Goal: Check status: Check status

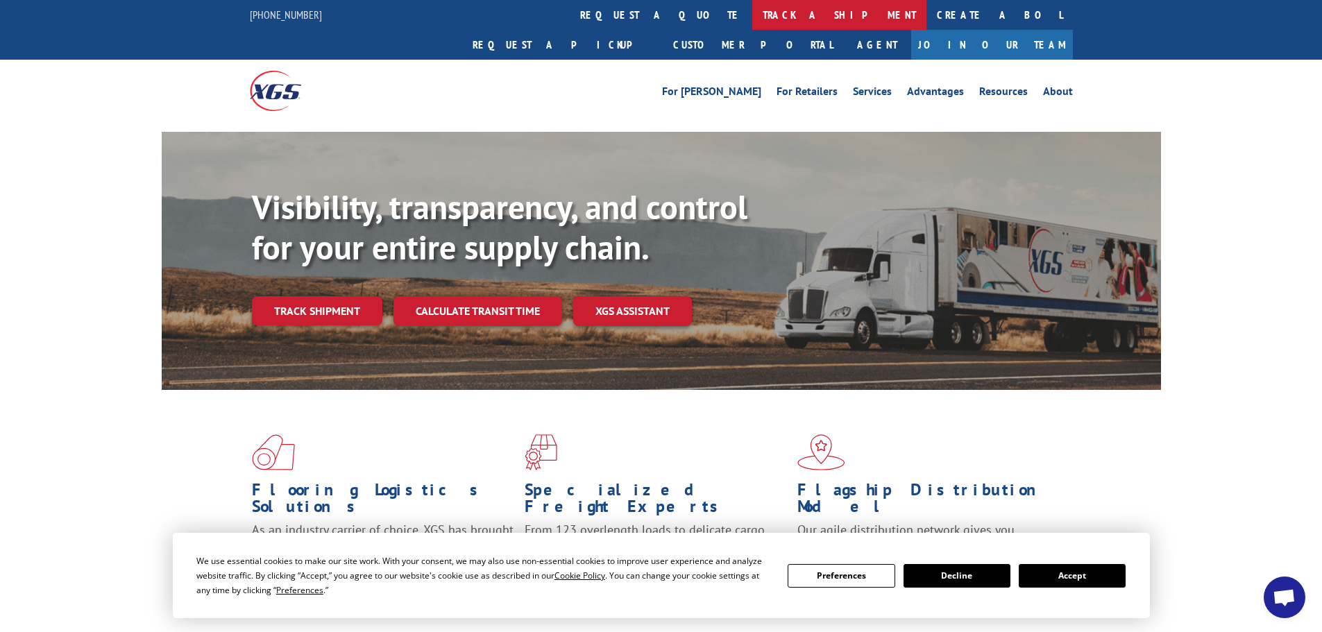
click at [752, 10] on link "track a shipment" at bounding box center [839, 15] width 174 height 30
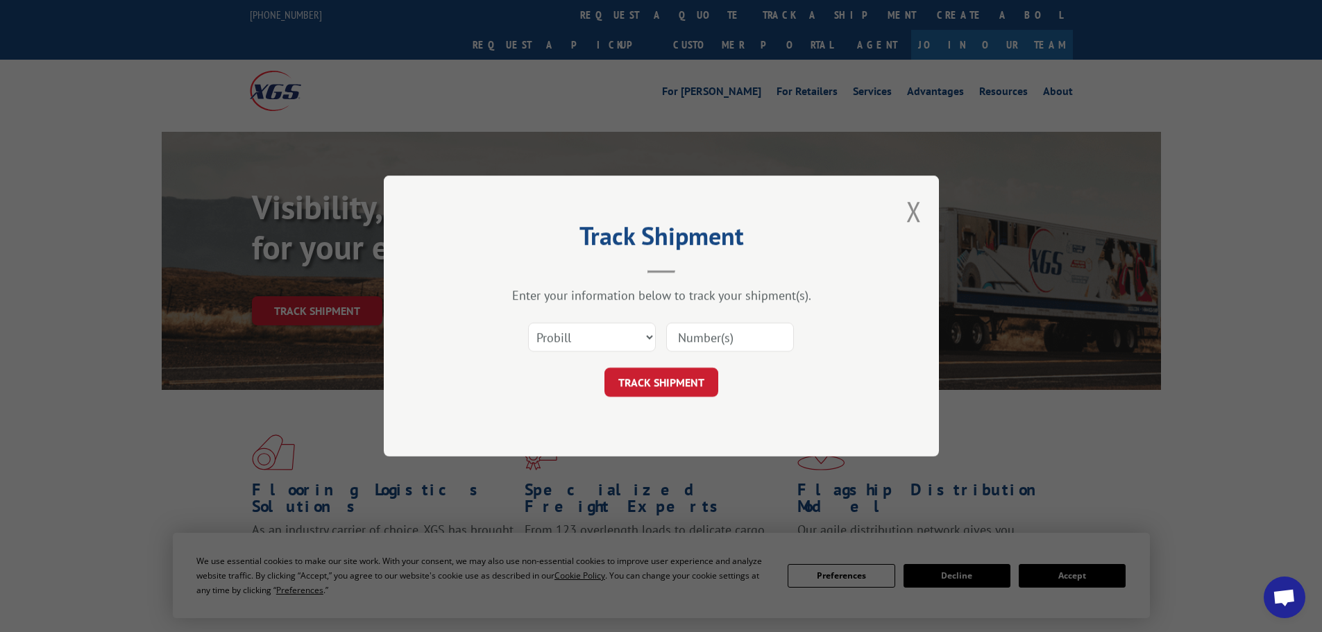
click at [724, 332] on input at bounding box center [730, 337] width 128 height 29
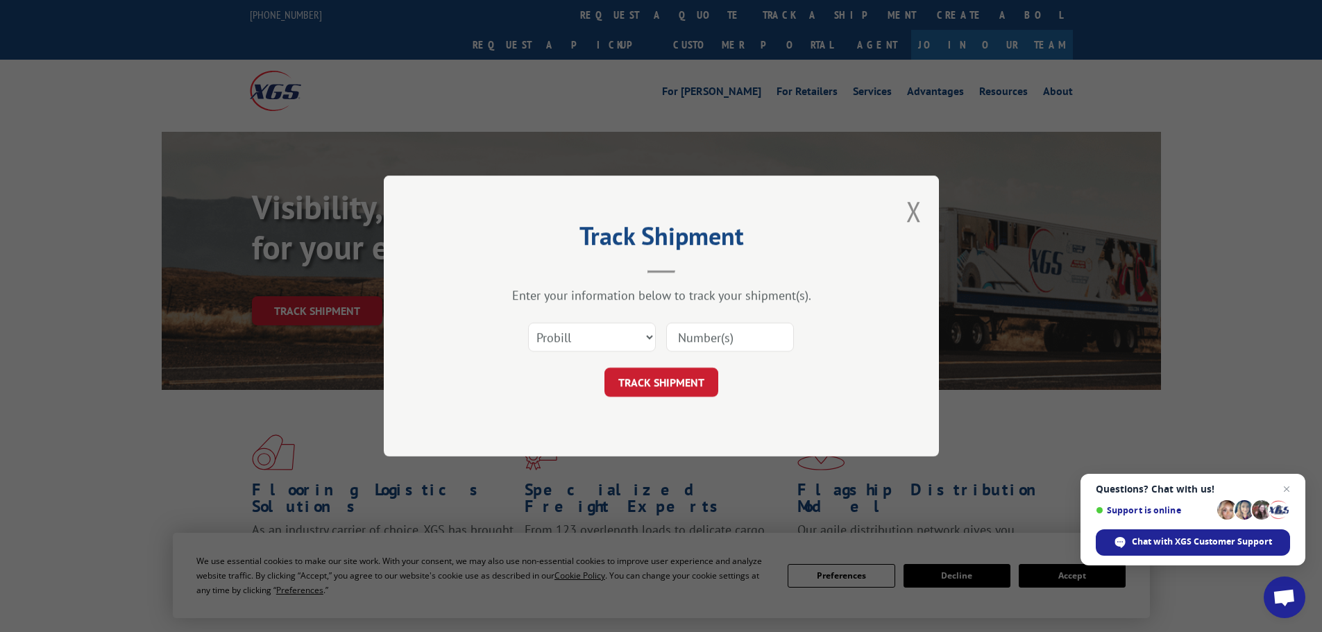
paste input "649714236"
type input "649714236"
click at [686, 372] on button "TRACK SHIPMENT" at bounding box center [661, 382] width 114 height 29
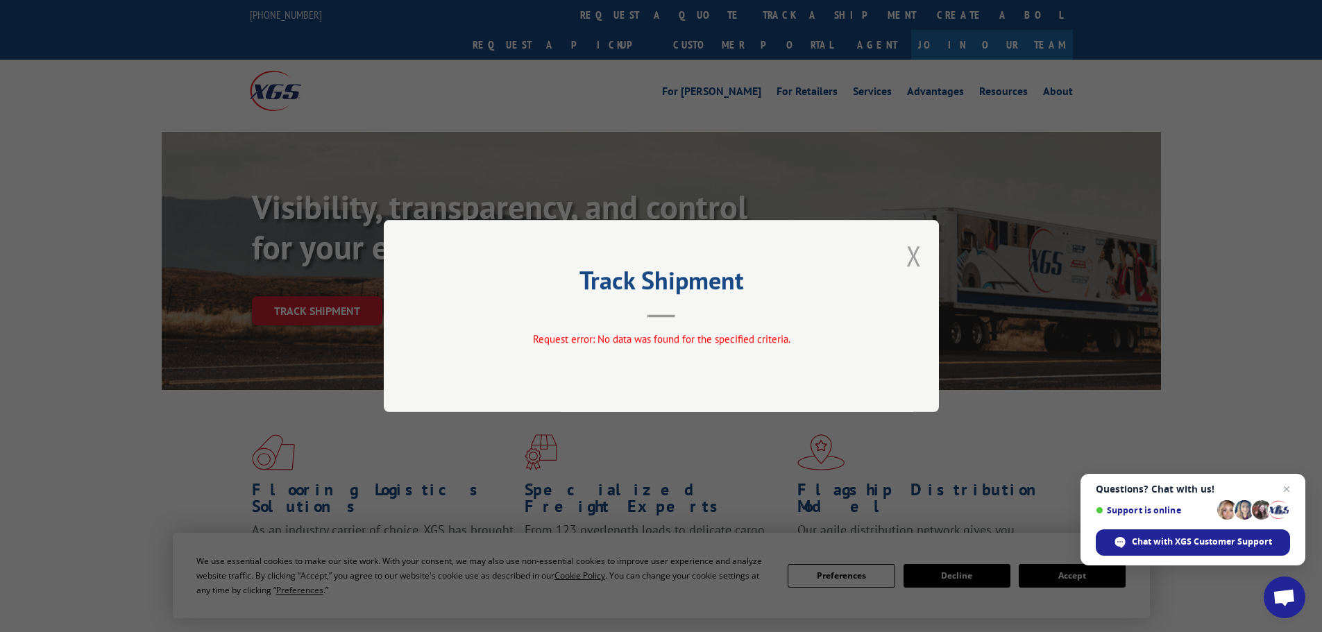
click at [911, 255] on button "Close modal" at bounding box center [913, 255] width 15 height 37
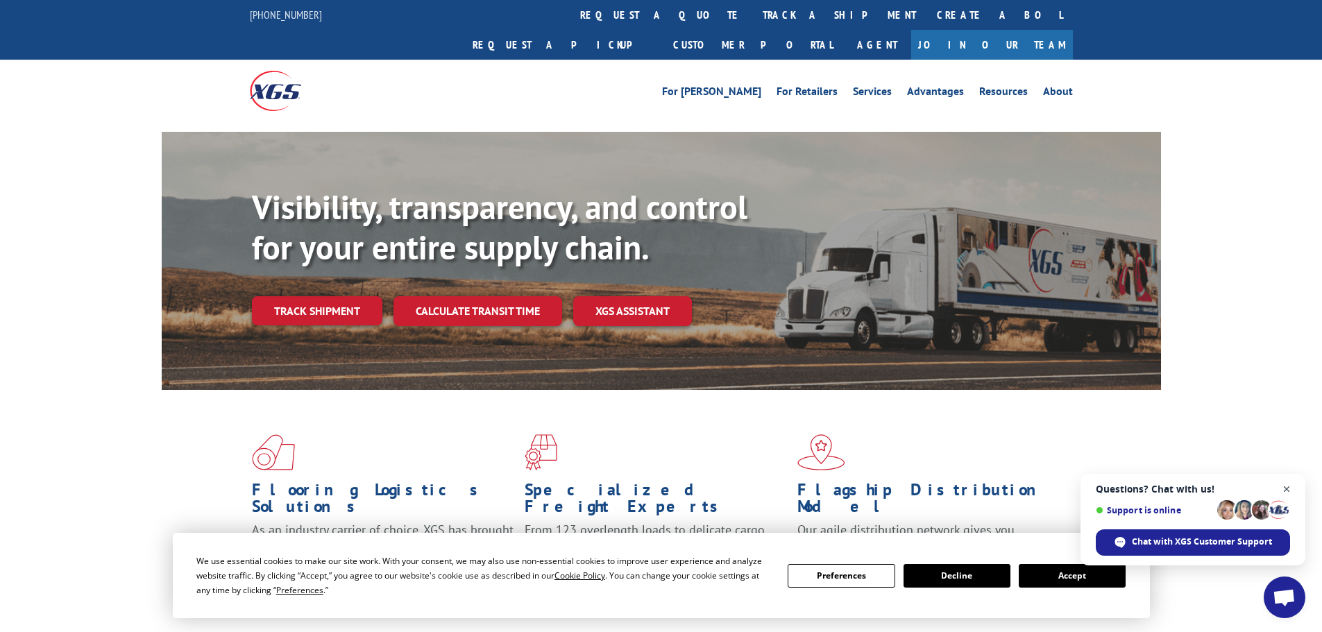
click at [1282, 488] on span "Open chat" at bounding box center [1286, 489] width 17 height 17
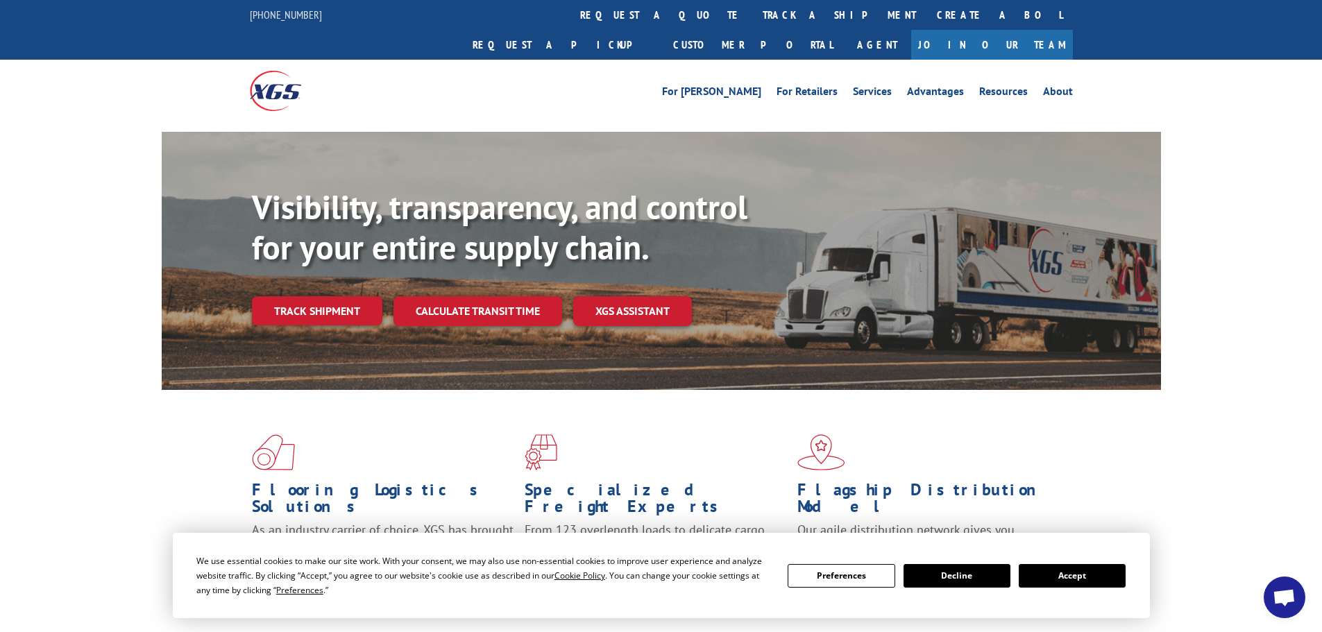
click at [1076, 570] on button "Accept" at bounding box center [1071, 576] width 107 height 24
